Goal: Transaction & Acquisition: Purchase product/service

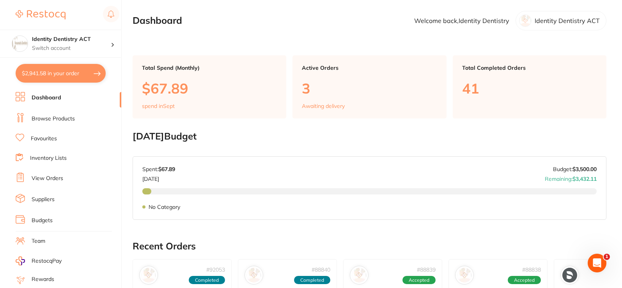
click at [67, 78] on button "$2,941.58 in your order" at bounding box center [61, 73] width 90 height 19
checkbox input "true"
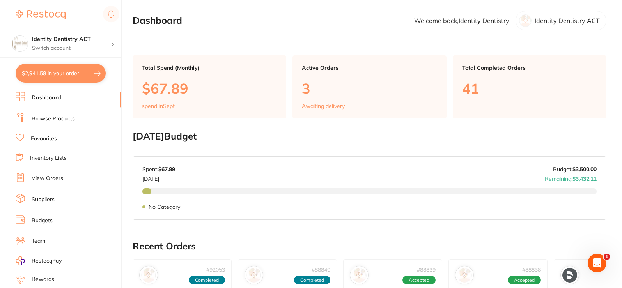
checkbox input "true"
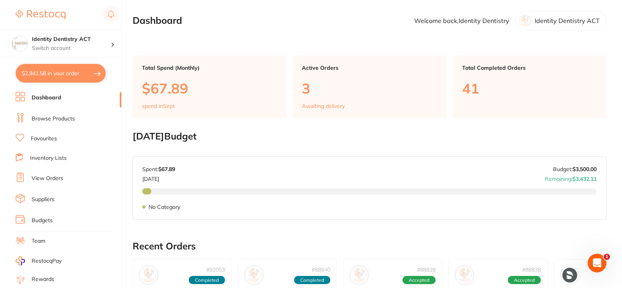
checkbox input "true"
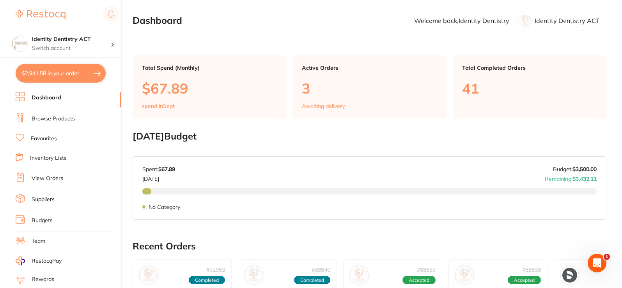
checkbox input "true"
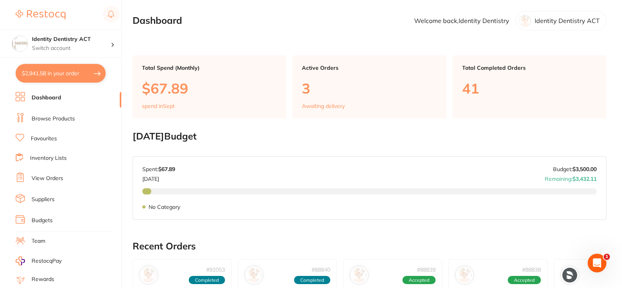
checkbox input "true"
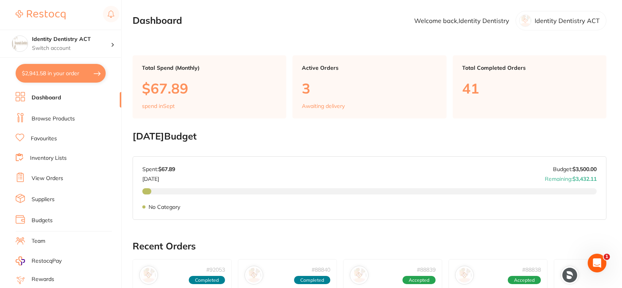
checkbox input "true"
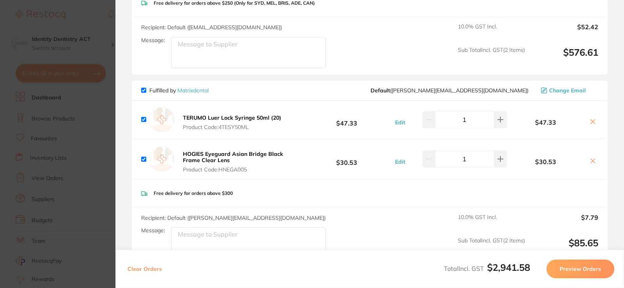
scroll to position [351, 0]
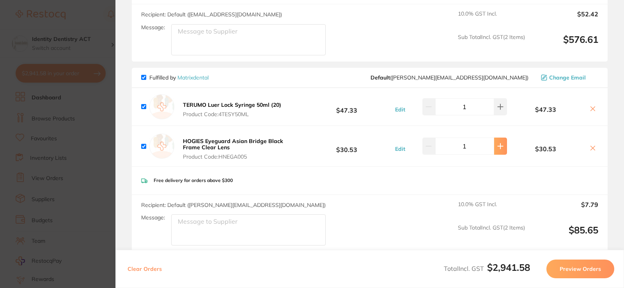
click at [494, 152] on button at bounding box center [500, 146] width 13 height 17
type input "2"
click at [226, 143] on b "HOGIES Eyeguard Asian Bridge Black Frame Clear Lens" at bounding box center [233, 144] width 100 height 13
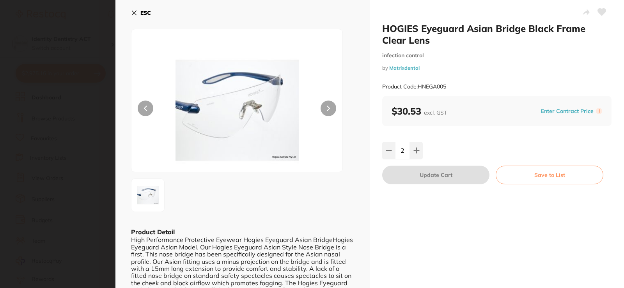
scroll to position [0, 0]
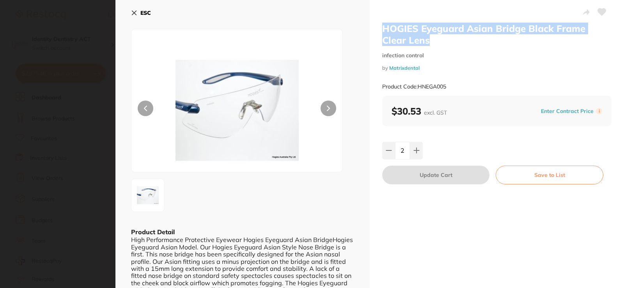
drag, startPoint x: 434, startPoint y: 42, endPoint x: 380, endPoint y: 27, distance: 55.7
click at [380, 27] on div "HOGIES Eyeguard Asian Bridge Black Frame Clear Lens infection control by Matrix…" at bounding box center [496, 157] width 254 height 314
copy h2 "HOGIES Eyeguard Asian Bridge Black Frame Clear Lens"
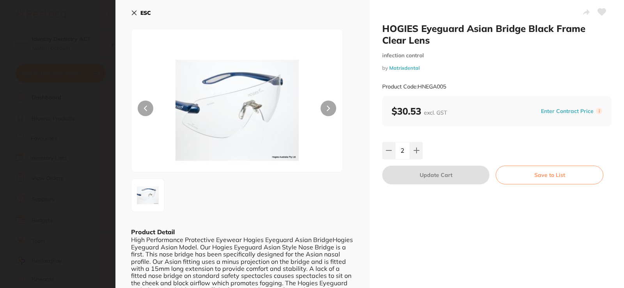
click at [131, 11] on div "ESC Product Detail High Performance Protective Eyewear Hogies Eyeguard Asian Br…" at bounding box center [242, 157] width 254 height 314
click at [138, 13] on button "ESC" at bounding box center [141, 12] width 20 height 13
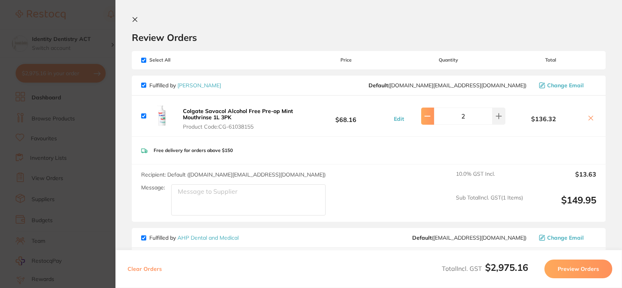
click at [428, 118] on icon at bounding box center [427, 116] width 6 height 6
type input "1"
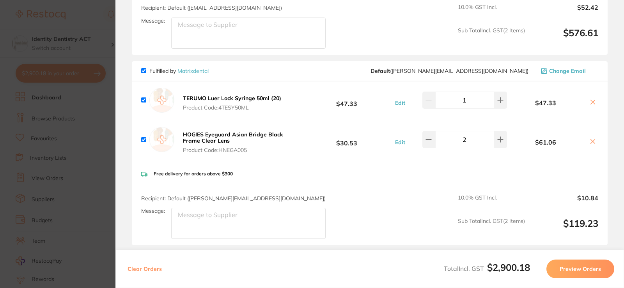
scroll to position [351, 0]
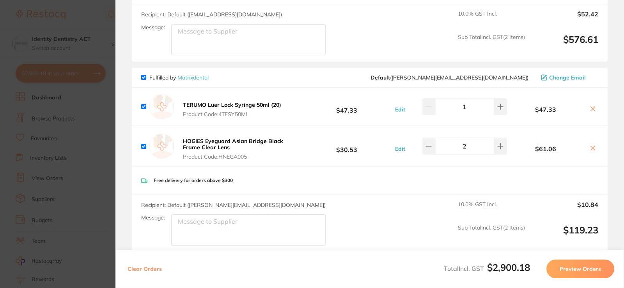
drag, startPoint x: 240, startPoint y: 145, endPoint x: 205, endPoint y: 141, distance: 35.7
click at [205, 141] on button "HOGIES Eyeguard Asian Bridge Black Frame Clear Lens Product Code: HNEGA005" at bounding box center [240, 149] width 120 height 23
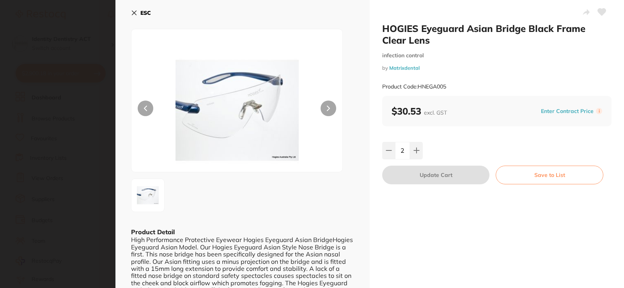
scroll to position [0, 0]
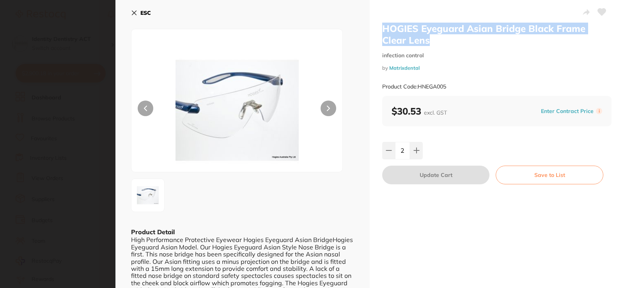
drag, startPoint x: 435, startPoint y: 42, endPoint x: 379, endPoint y: 30, distance: 56.9
click at [379, 30] on div "HOGIES Eyeguard Asian Bridge Black Frame Clear Lens infection control by Matrix…" at bounding box center [496, 157] width 254 height 314
copy h2 "HOGIES Eyeguard Asian Bridge Black Frame Clear Lens"
click at [137, 14] on icon at bounding box center [134, 13] width 6 height 6
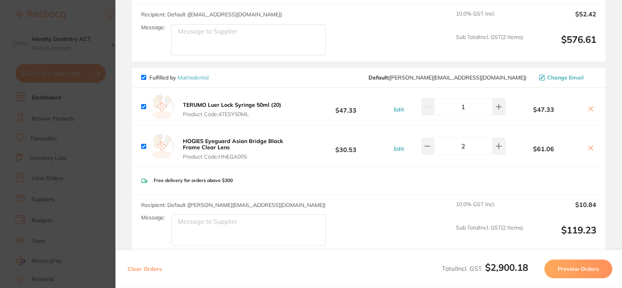
click at [106, 57] on section "Update RRP Set your pre negotiated price for this item. Item Agreed RRP (excl. …" at bounding box center [311, 144] width 622 height 288
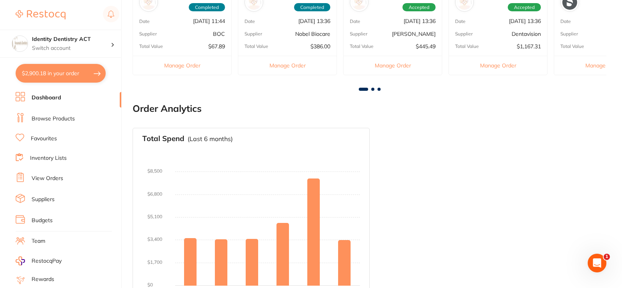
click at [52, 117] on link "Browse Products" at bounding box center [53, 119] width 43 height 8
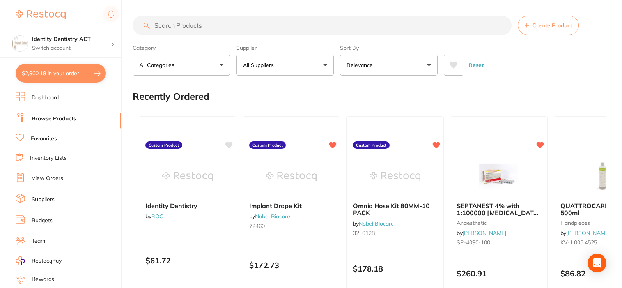
click at [198, 25] on input "search" at bounding box center [322, 25] width 379 height 19
paste input "HOGIES Eyeguard Asian Bridge Black Frame Clear Lens"
type input "HOGIES Eyeguard Asian Bridge Black Frame Clear Lens"
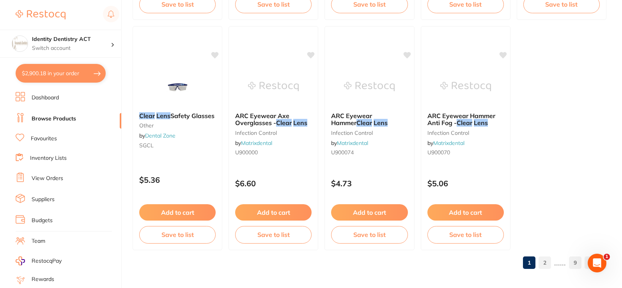
scroll to position [2390, 0]
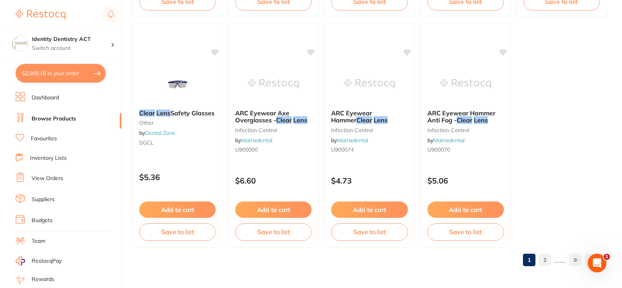
click at [545, 258] on link "2" at bounding box center [544, 260] width 12 height 16
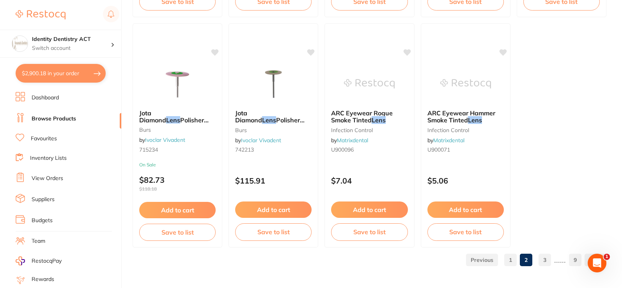
click at [546, 262] on link "3" at bounding box center [544, 260] width 12 height 16
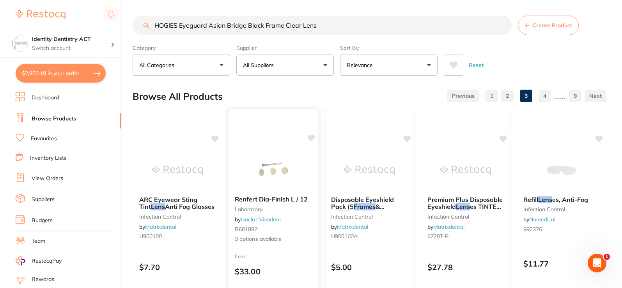
scroll to position [0, 0]
click at [55, 117] on link "Browse Products" at bounding box center [54, 119] width 44 height 8
drag, startPoint x: 345, startPoint y: 23, endPoint x: 153, endPoint y: 19, distance: 192.5
click at [153, 19] on input "HOGIES Eyeguard Asian Bridge Black Frame Clear Lens" at bounding box center [322, 25] width 379 height 19
paste input "P-HOGIESASIAN"
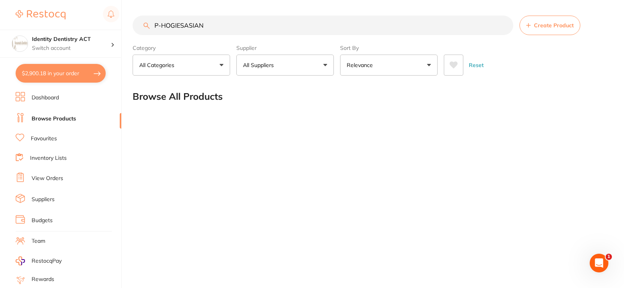
type input "P-HOGIESASIAN"
click at [315, 73] on button "All Suppliers" at bounding box center [284, 65] width 97 height 21
click at [471, 64] on button "Reset" at bounding box center [475, 65] width 19 height 21
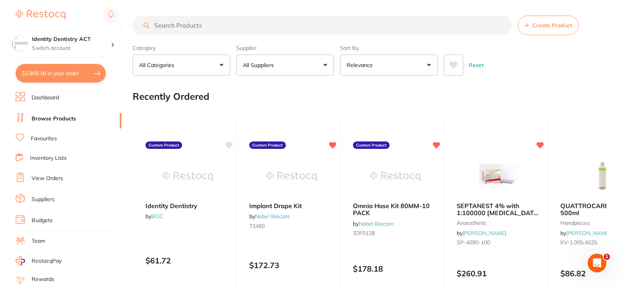
click at [272, 66] on p "All Suppliers" at bounding box center [260, 65] width 34 height 8
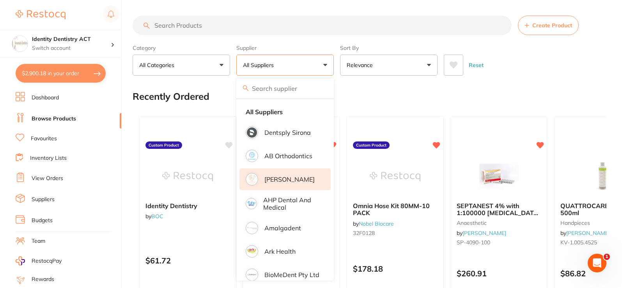
click at [295, 176] on p "[PERSON_NAME]" at bounding box center [289, 179] width 50 height 7
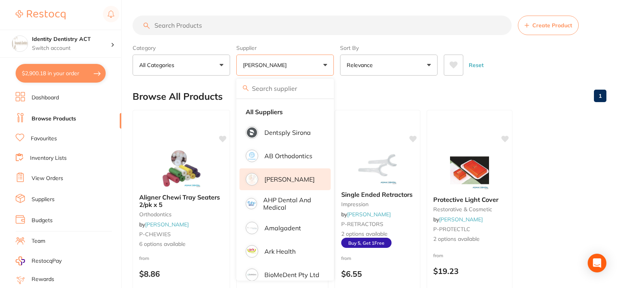
click at [211, 23] on input "search" at bounding box center [322, 25] width 379 height 19
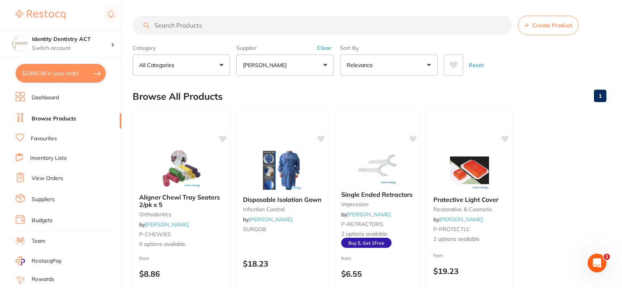
paste input "P-HOGIESASIAN"
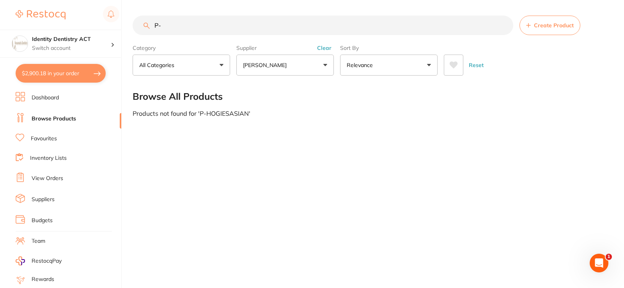
type input "P"
type input "a"
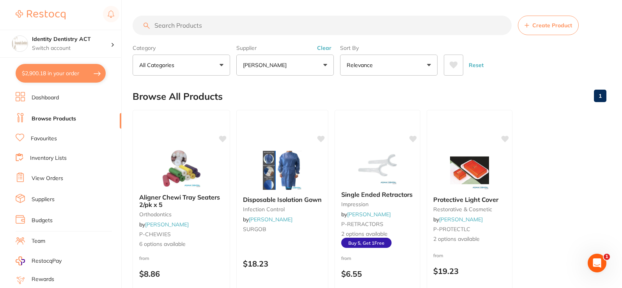
click at [49, 76] on button "$2,900.18 in your order" at bounding box center [61, 73] width 90 height 19
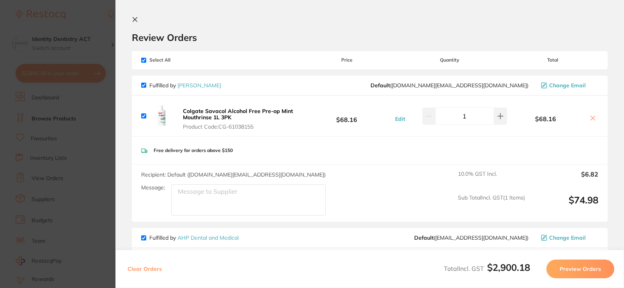
click at [135, 17] on icon at bounding box center [135, 19] width 6 height 6
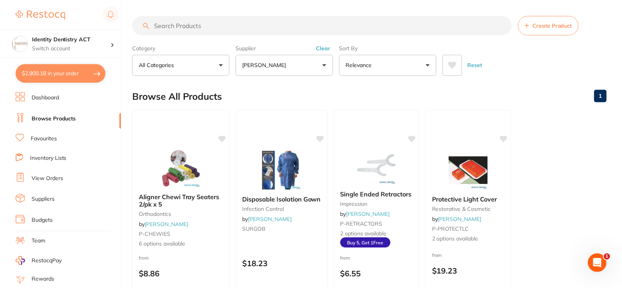
scroll to position [1, 0]
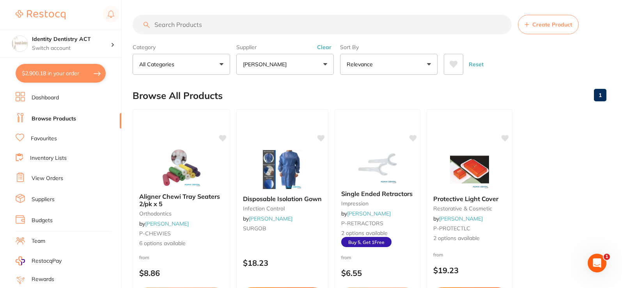
click at [216, 25] on input "search" at bounding box center [322, 24] width 379 height 19
type input "colgate savacol"
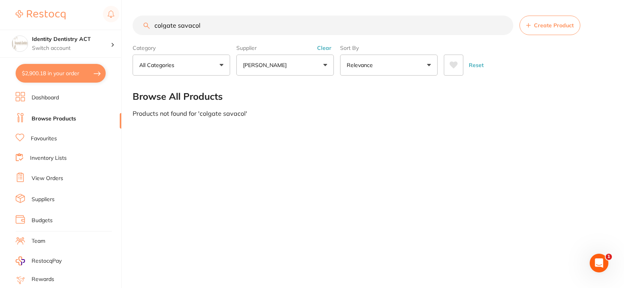
click at [324, 44] on div "Supplier [PERSON_NAME] All Suppliers [PERSON_NAME] AHP Dental and Medical Denta…" at bounding box center [284, 58] width 97 height 34
click at [325, 47] on button "Clear" at bounding box center [323, 47] width 19 height 7
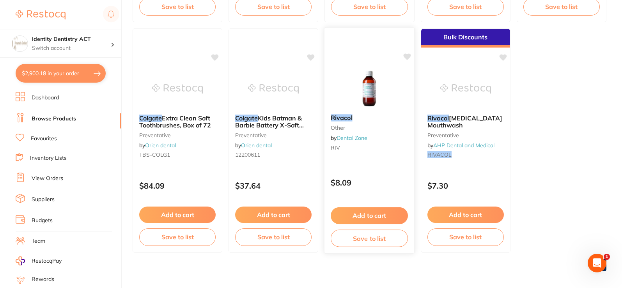
scroll to position [317, 0]
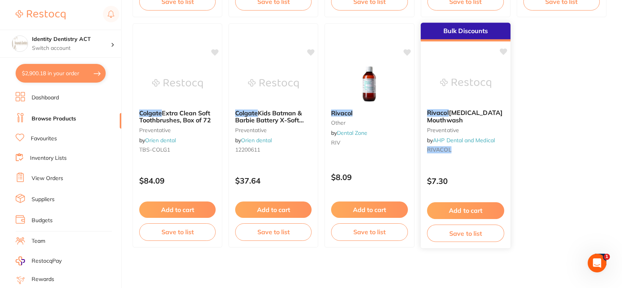
click at [460, 94] on img at bounding box center [465, 83] width 51 height 39
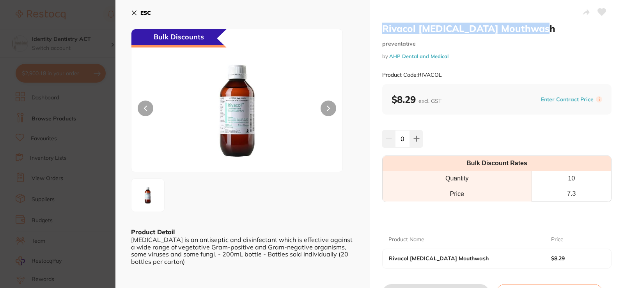
drag, startPoint x: 543, startPoint y: 28, endPoint x: 414, endPoint y: 29, distance: 129.0
click at [369, 33] on div "Rivacol [MEDICAL_DATA] Mouthwash preventative by AHP Dental and Medical Product…" at bounding box center [496, 162] width 254 height 325
copy h2 "Rivacol [MEDICAL_DATA] Mouthwash"
click at [134, 14] on icon at bounding box center [134, 13] width 6 height 6
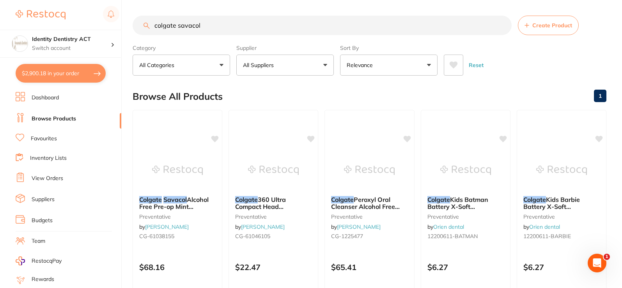
click at [48, 79] on button "$2,900.18 in your order" at bounding box center [61, 73] width 90 height 19
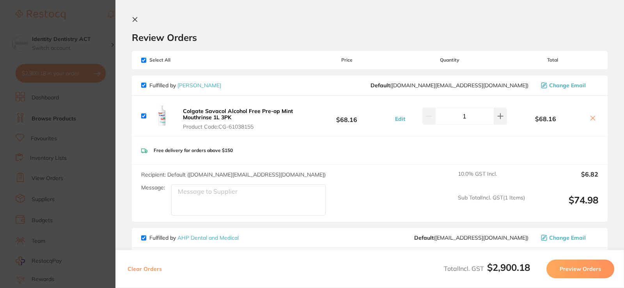
click at [134, 19] on icon at bounding box center [135, 20] width 4 height 4
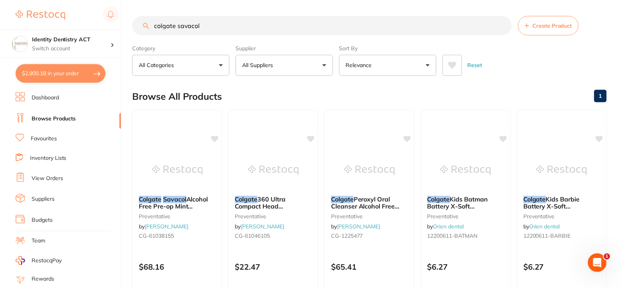
scroll to position [0, 0]
click at [502, 28] on input "colgate savacol" at bounding box center [322, 24] width 379 height 19
click at [502, 27] on input "colgate savacol" at bounding box center [322, 24] width 379 height 19
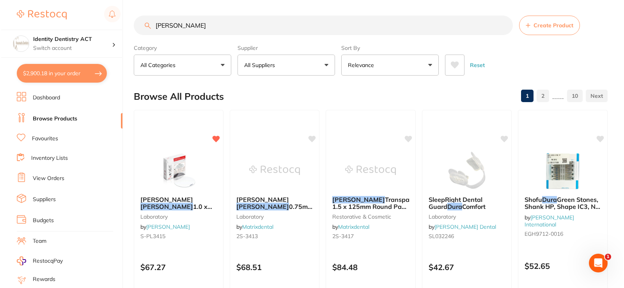
scroll to position [0, 0]
type input "[PERSON_NAME]"
click at [186, 185] on img at bounding box center [177, 169] width 51 height 39
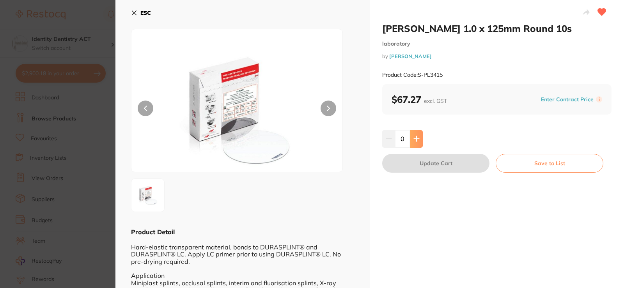
click at [418, 143] on button at bounding box center [416, 138] width 13 height 17
type input "1"
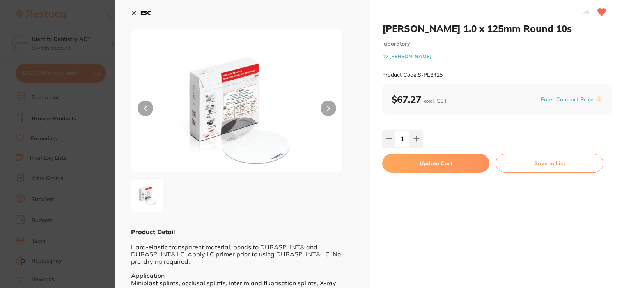
click at [428, 161] on button "Update Cart" at bounding box center [435, 163] width 107 height 19
checkbox input "false"
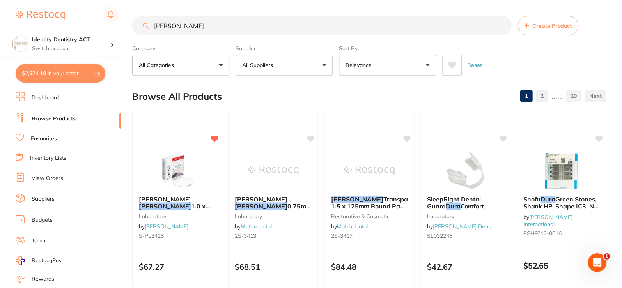
scroll to position [0, 0]
click at [66, 78] on button "$2,974.18 in your order" at bounding box center [61, 73] width 90 height 19
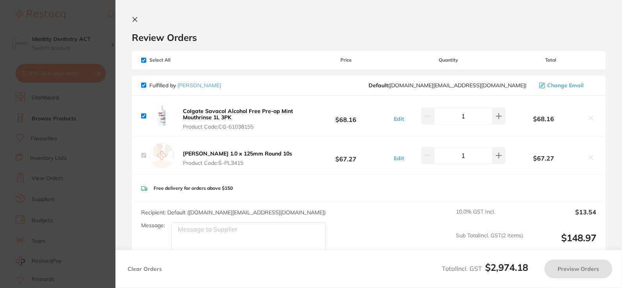
checkbox input "true"
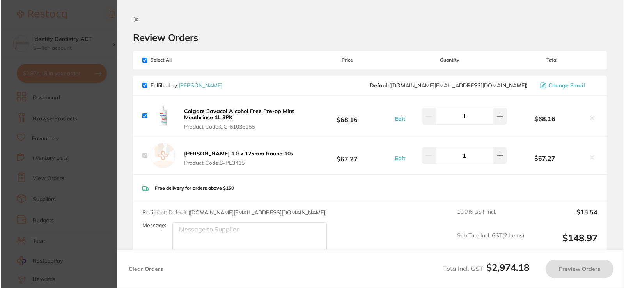
scroll to position [0, 0]
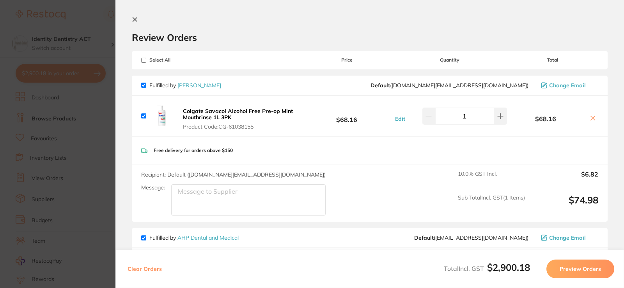
checkbox input "true"
click at [64, 78] on section "Update RRP Set your pre negotiated price for this item. Item Agreed RRP (excl. …" at bounding box center [312, 144] width 624 height 288
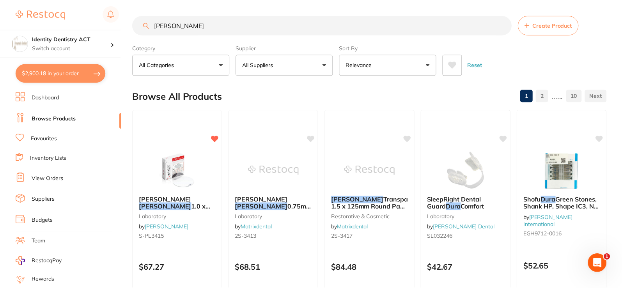
scroll to position [0, 0]
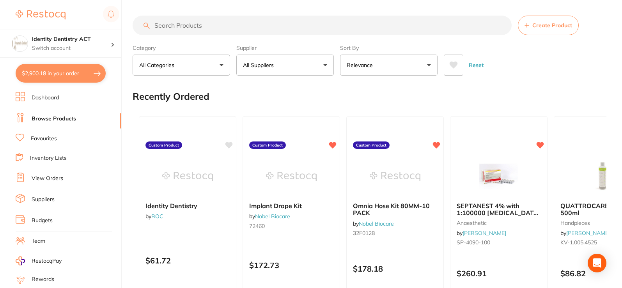
click at [59, 72] on button "$2,900.18 in your order" at bounding box center [61, 73] width 90 height 19
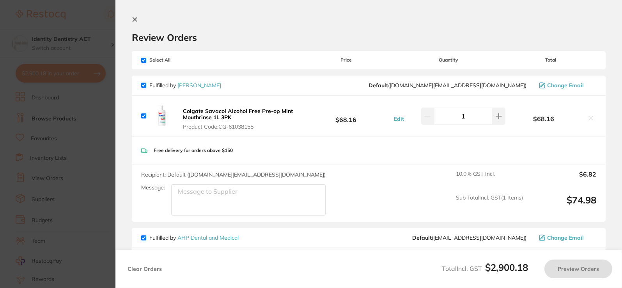
checkbox input "true"
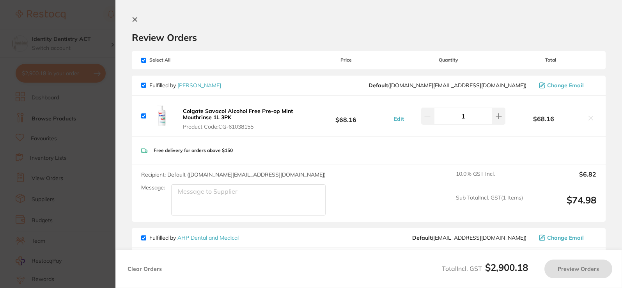
checkbox input "true"
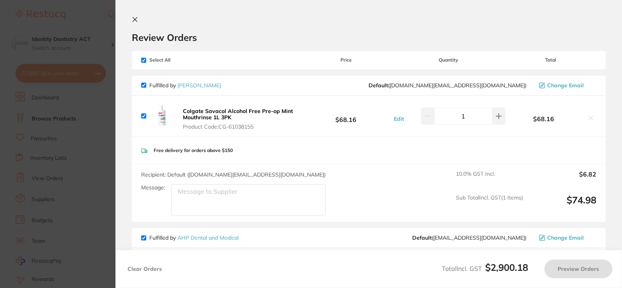
checkbox input "true"
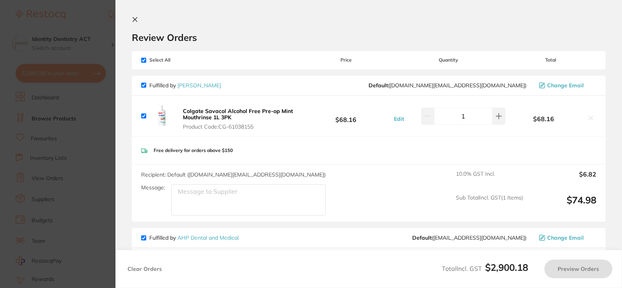
checkbox input "true"
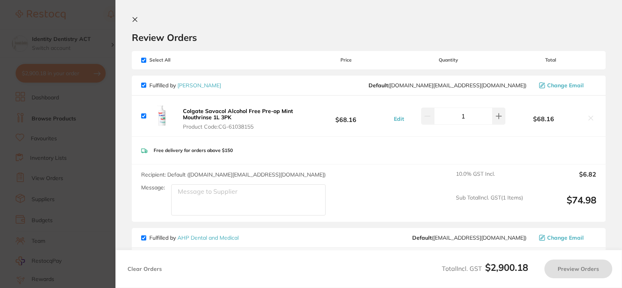
checkbox input "true"
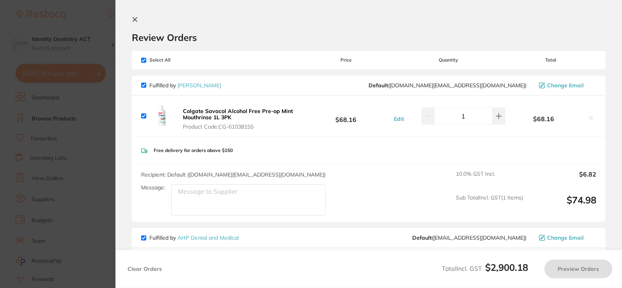
checkbox input "true"
click at [133, 21] on icon at bounding box center [135, 20] width 4 height 4
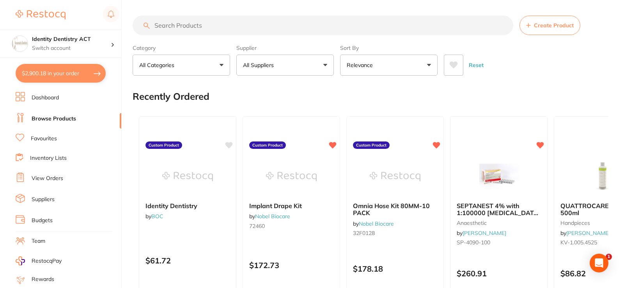
click at [180, 31] on input "search" at bounding box center [323, 25] width 380 height 19
click at [180, 25] on input "search" at bounding box center [322, 24] width 379 height 19
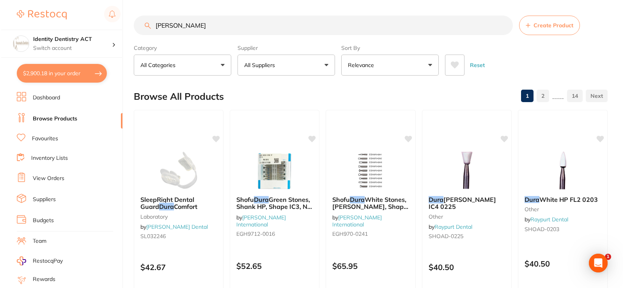
scroll to position [0, 0]
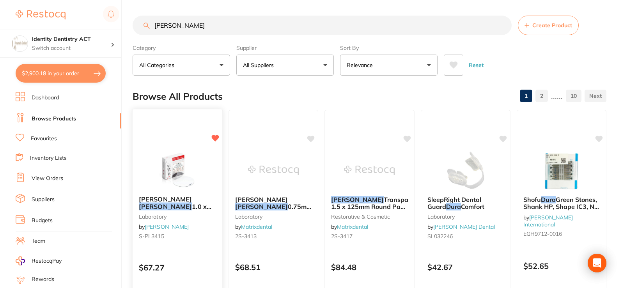
type input "[PERSON_NAME]"
click at [198, 179] on img at bounding box center [177, 169] width 51 height 39
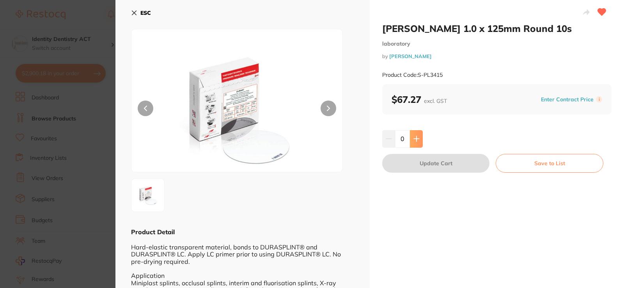
click at [413, 141] on icon at bounding box center [416, 139] width 6 height 6
type input "1"
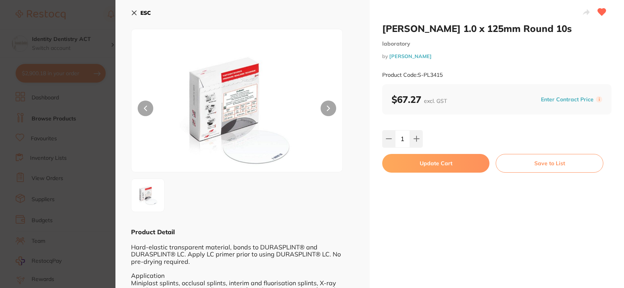
click at [424, 163] on button "Update Cart" at bounding box center [435, 163] width 107 height 19
checkbox input "false"
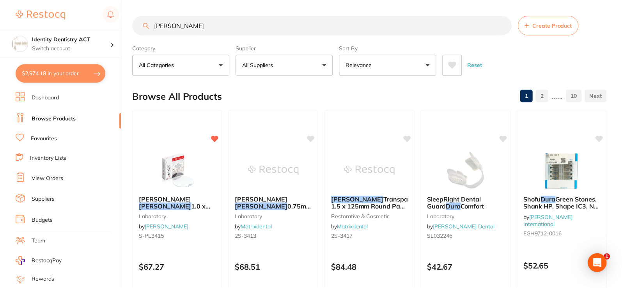
scroll to position [0, 0]
click at [186, 23] on input "[PERSON_NAME]" at bounding box center [322, 24] width 379 height 19
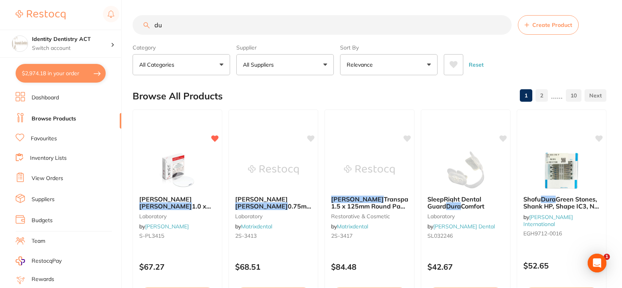
type input "d"
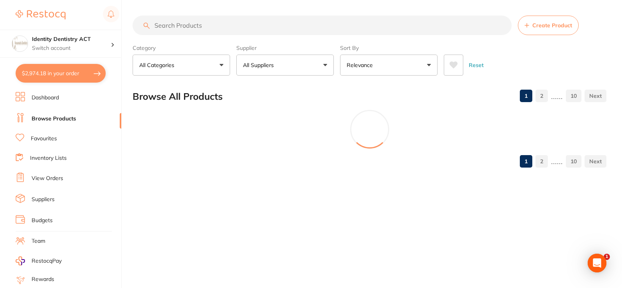
scroll to position [0, 0]
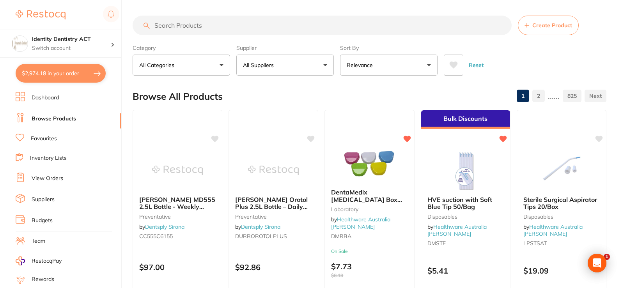
type input "p"
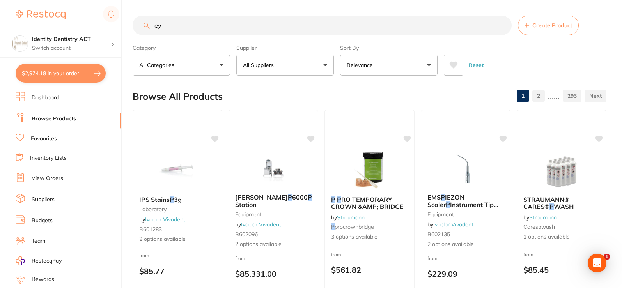
type input "eye"
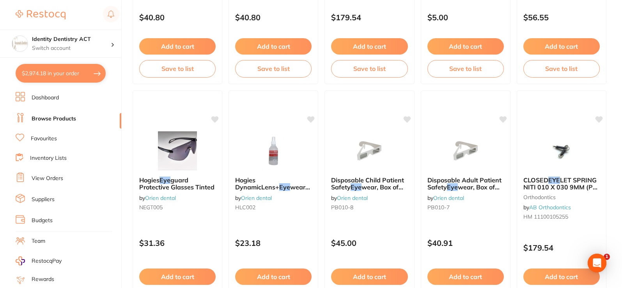
scroll to position [1871, 0]
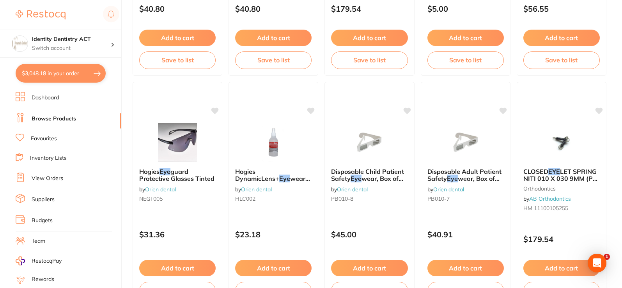
type input "2"
type input "eye"
click at [198, 188] on div "Hogies Eye guard Protective Glasses Tinted by Orien dental NEGT005" at bounding box center [178, 186] width 90 height 50
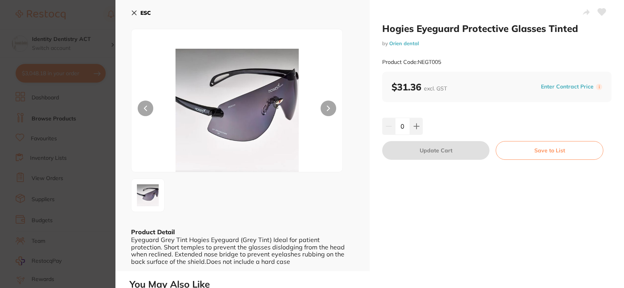
click at [136, 15] on icon at bounding box center [134, 13] width 4 height 4
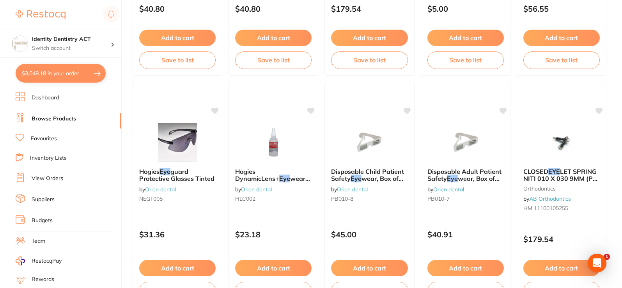
click at [58, 69] on button "$3,048.18 in your order" at bounding box center [61, 73] width 90 height 19
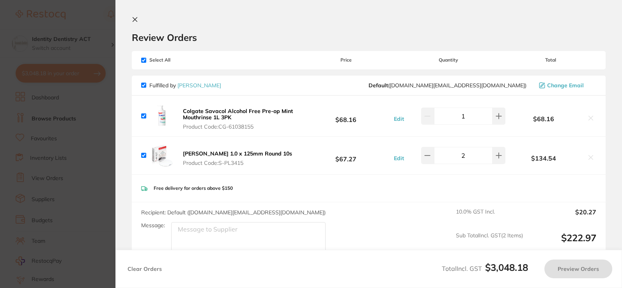
checkbox input "true"
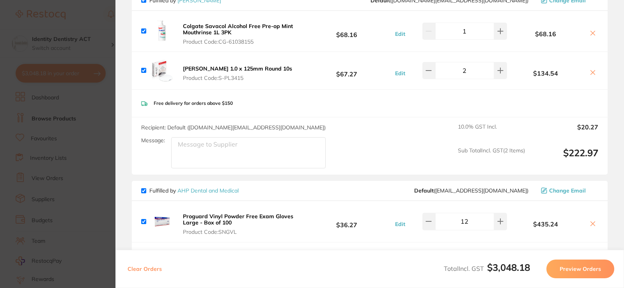
scroll to position [39, 0]
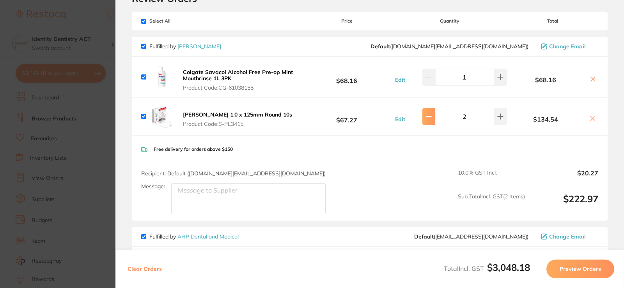
click at [424, 119] on button at bounding box center [428, 116] width 13 height 17
type input "1"
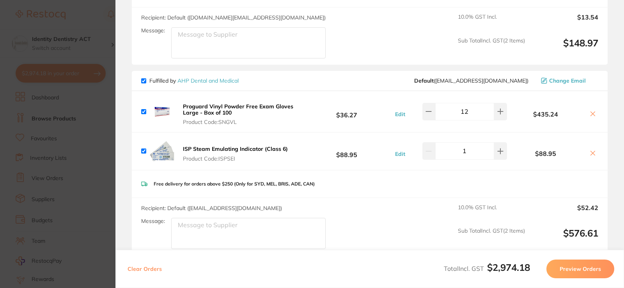
scroll to position [0, 0]
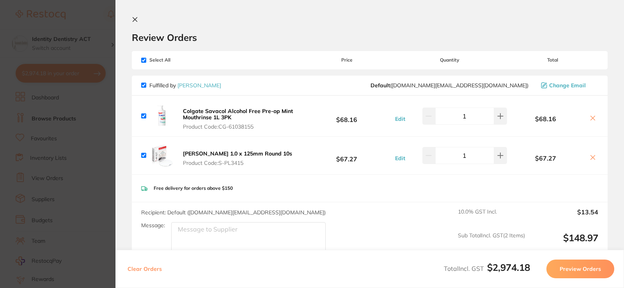
click at [136, 20] on icon at bounding box center [135, 19] width 6 height 6
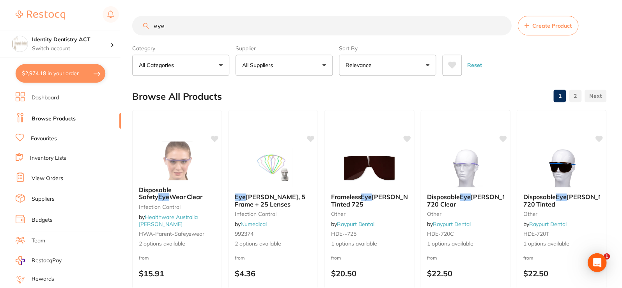
scroll to position [1871, 0]
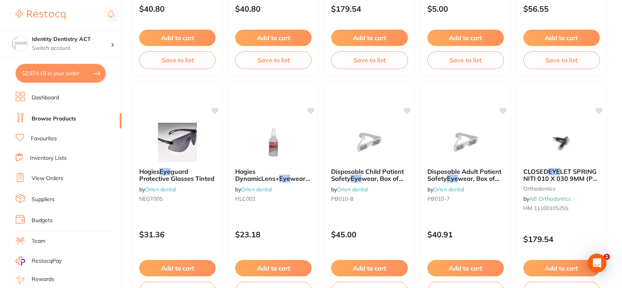
click at [53, 72] on button "$2,974.18 in your order" at bounding box center [61, 73] width 90 height 19
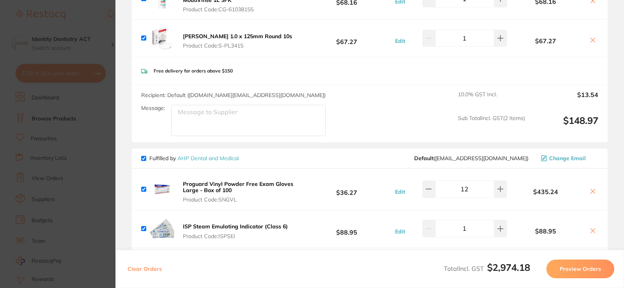
scroll to position [0, 0]
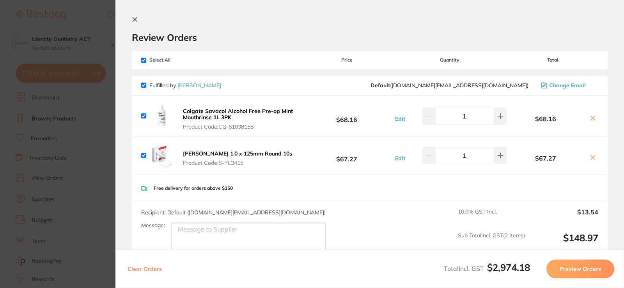
click at [138, 19] on button at bounding box center [136, 19] width 9 height 7
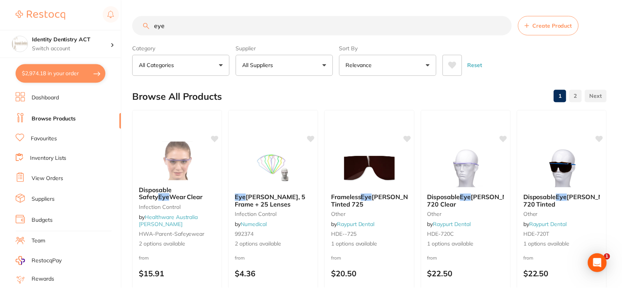
scroll to position [1871, 0]
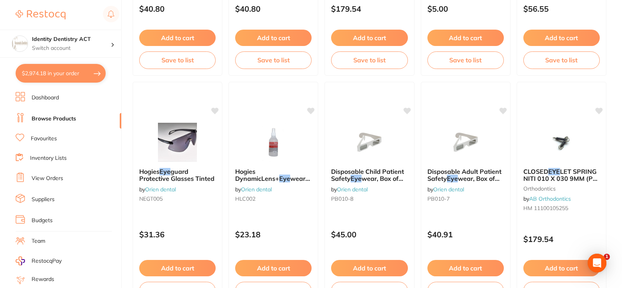
click at [52, 94] on li "Dashboard" at bounding box center [69, 98] width 106 height 12
